Goal: Task Accomplishment & Management: Manage account settings

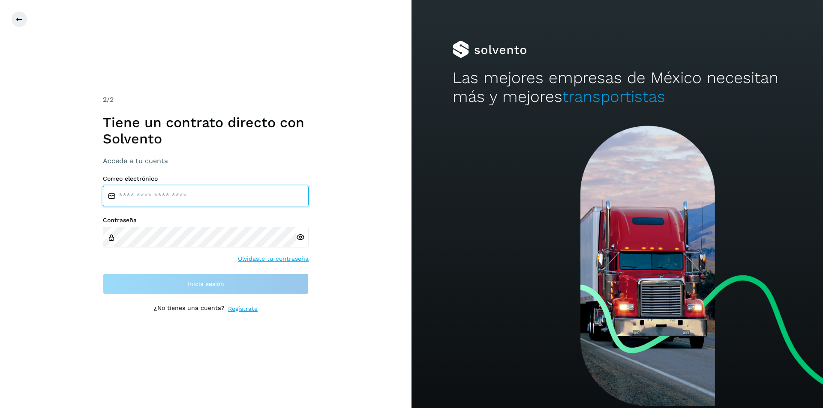
type input "**********"
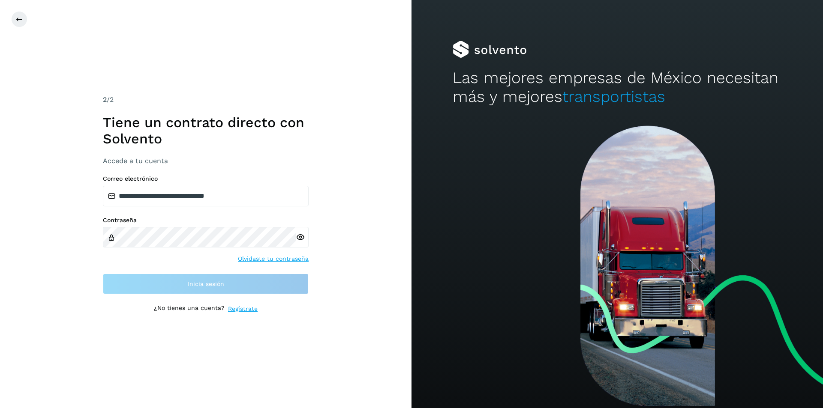
click at [277, 170] on div "**********" at bounding box center [206, 204] width 206 height 219
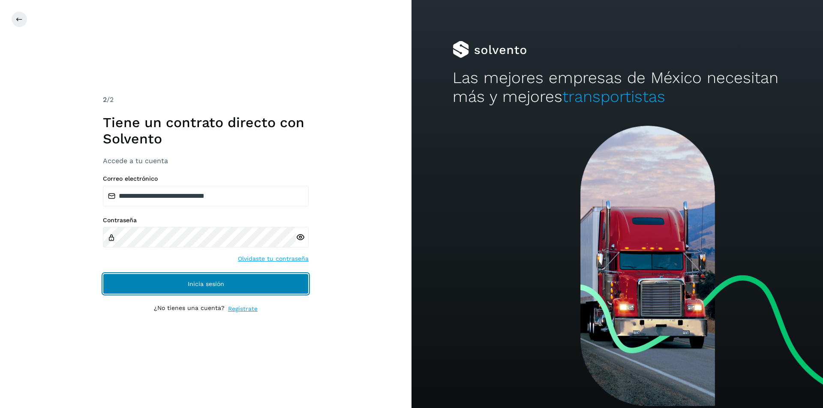
click at [196, 281] on span "Inicia sesión" at bounding box center [206, 284] width 36 height 6
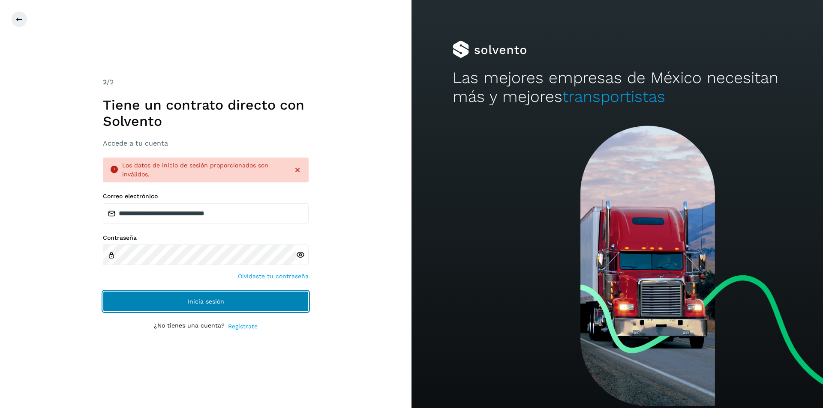
click at [176, 304] on button "Inicia sesión" at bounding box center [206, 301] width 206 height 21
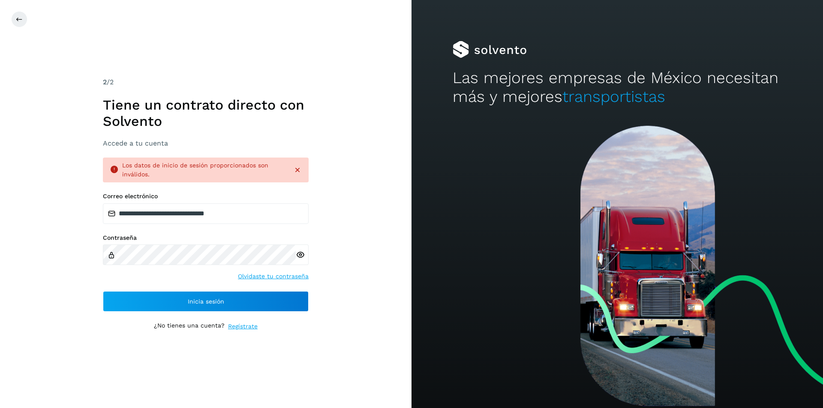
click at [300, 254] on icon at bounding box center [300, 255] width 9 height 9
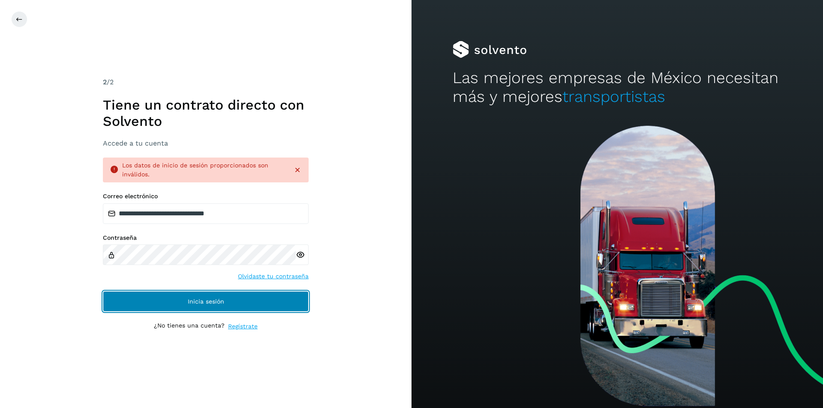
click at [269, 301] on button "Inicia sesión" at bounding box center [206, 301] width 206 height 21
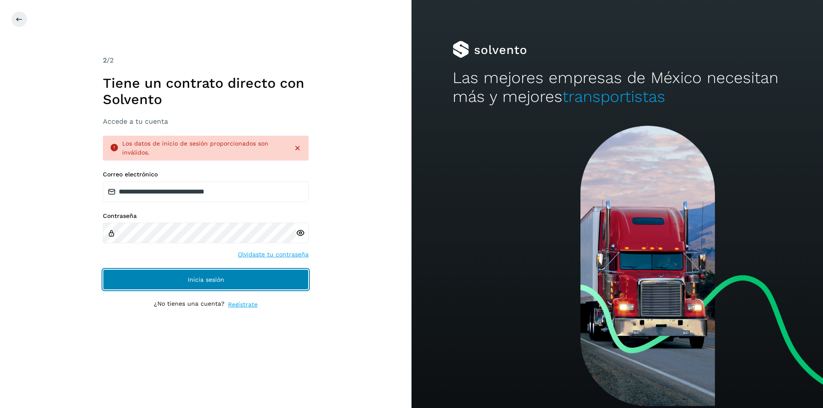
click at [205, 281] on span "Inicia sesión" at bounding box center [206, 280] width 36 height 6
click at [205, 280] on span "Inicia sesión" at bounding box center [206, 280] width 36 height 6
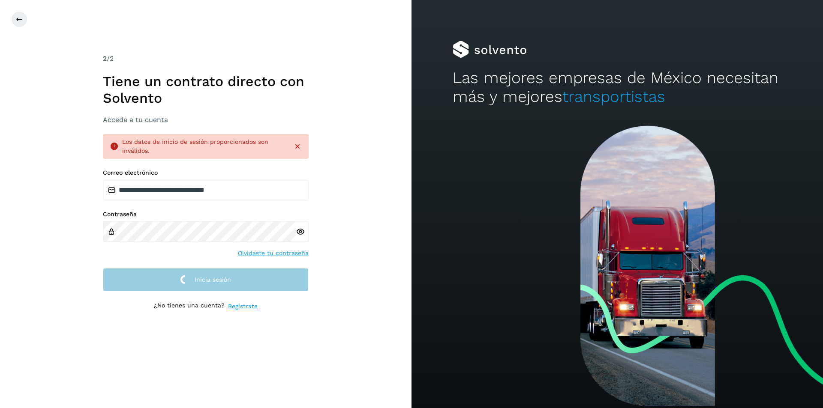
click at [205, 280] on span "Inicia sesión" at bounding box center [212, 280] width 36 height 6
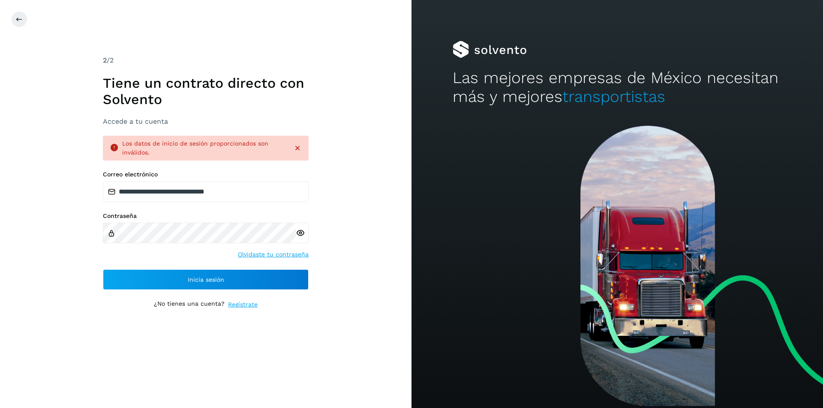
click at [239, 139] on div "Los datos de inicio de sesión proporcionados son inválidos." at bounding box center [204, 148] width 164 height 18
click at [246, 192] on input "**********" at bounding box center [206, 192] width 206 height 21
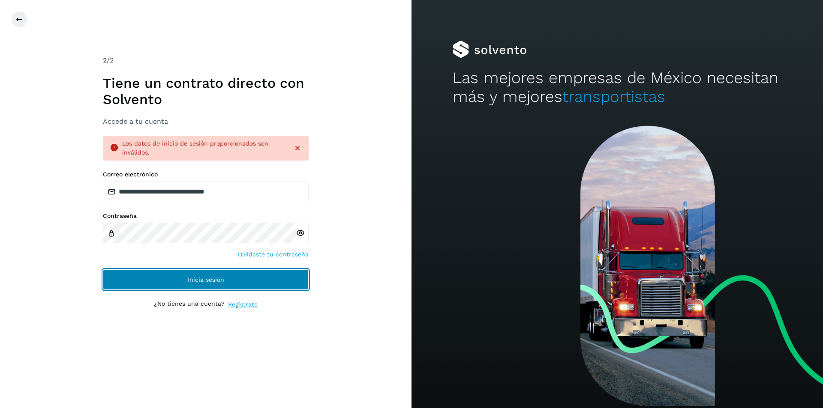
click at [273, 271] on button "Inicia sesión" at bounding box center [206, 279] width 206 height 21
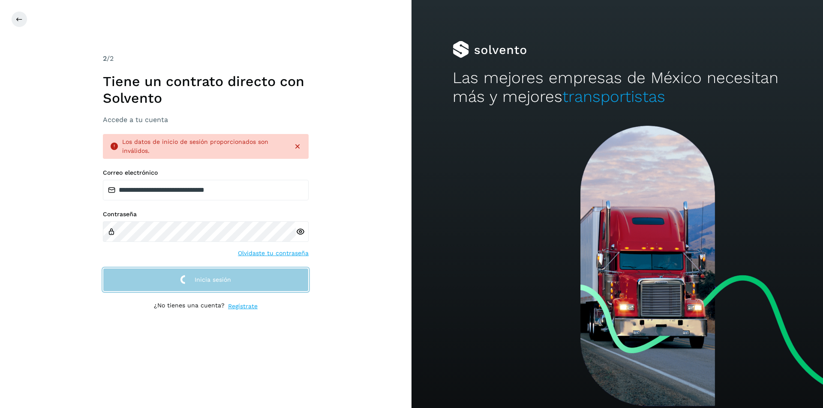
click at [270, 280] on button "Inicia sesión" at bounding box center [206, 280] width 206 height 24
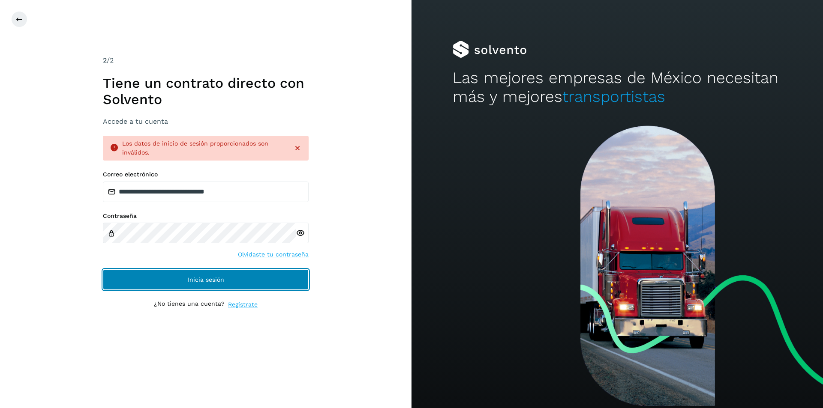
click at [270, 280] on button "Inicia sesión" at bounding box center [206, 279] width 206 height 21
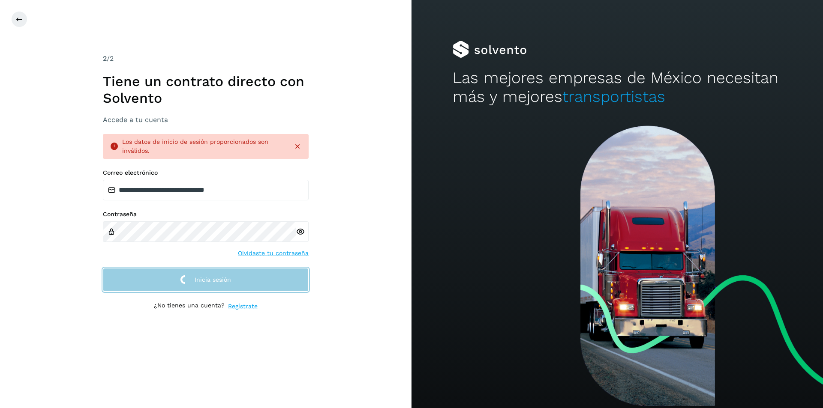
click at [270, 280] on button "Inicia sesión" at bounding box center [206, 280] width 206 height 24
click at [269, 279] on button "Inicia sesión" at bounding box center [206, 280] width 206 height 24
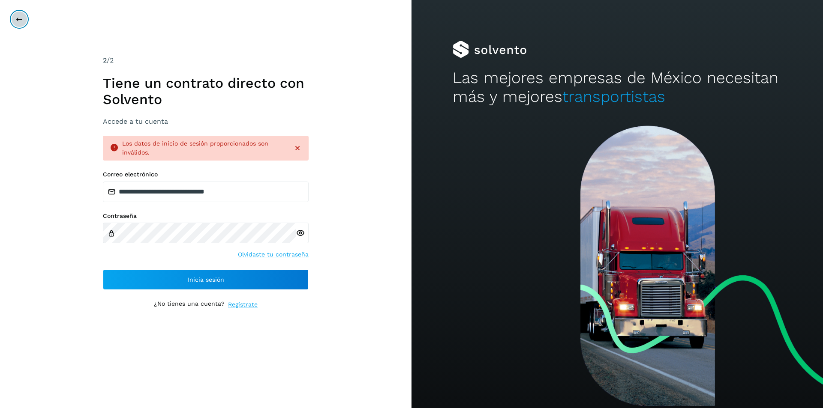
click at [19, 19] on icon at bounding box center [19, 19] width 7 height 7
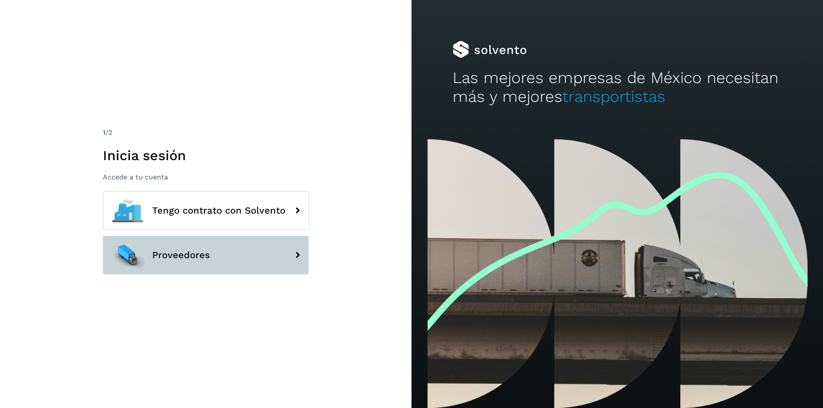
click at [187, 250] on span "Proveedores" at bounding box center [181, 255] width 58 height 10
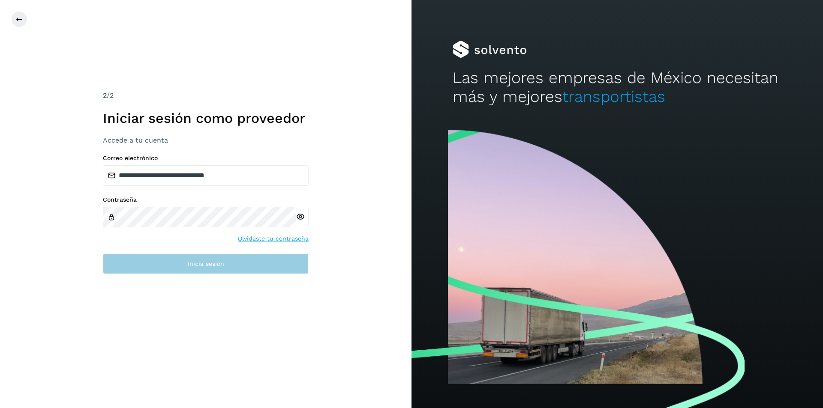
click at [179, 268] on button "Inicia sesión" at bounding box center [206, 264] width 206 height 21
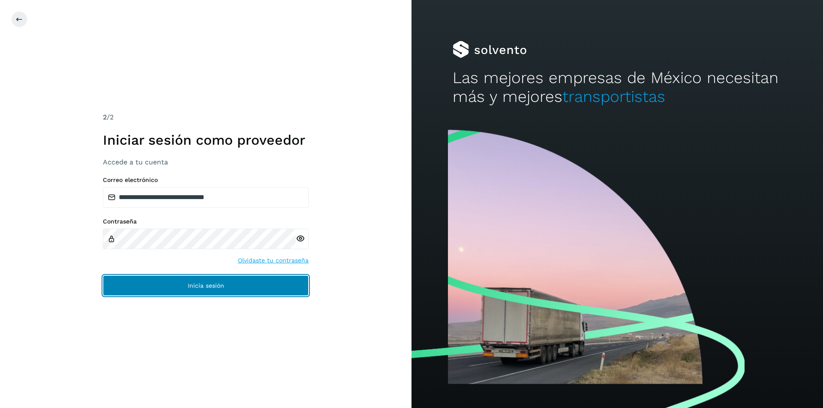
click at [222, 283] on span "Inicia sesión" at bounding box center [206, 286] width 36 height 6
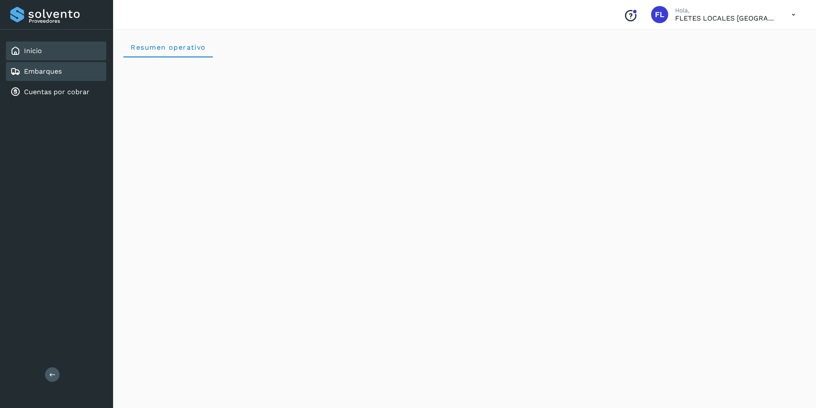
click at [41, 67] on link "Embarques" at bounding box center [43, 71] width 38 height 8
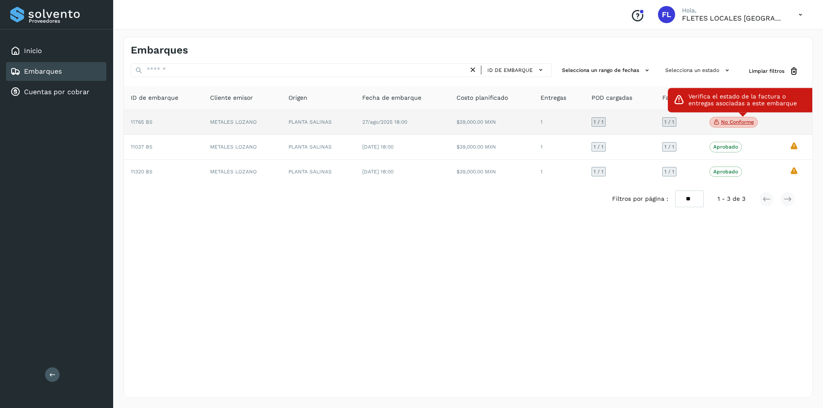
click at [727, 123] on p "No conforme" at bounding box center [737, 122] width 33 height 6
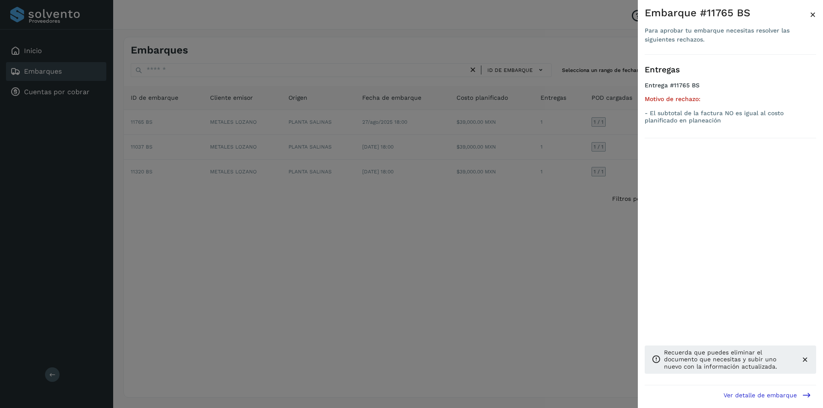
click at [485, 206] on div at bounding box center [411, 204] width 823 height 408
